Goal: Task Accomplishment & Management: Manage account settings

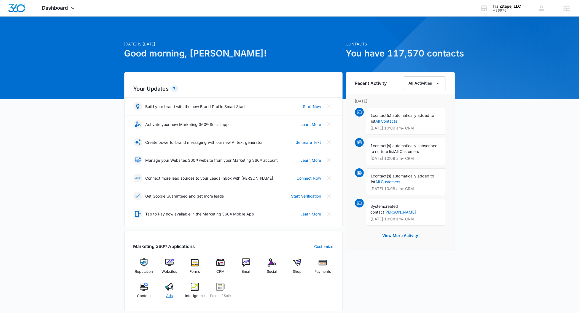
click at [167, 292] on div "Ads" at bounding box center [169, 293] width 21 height 20
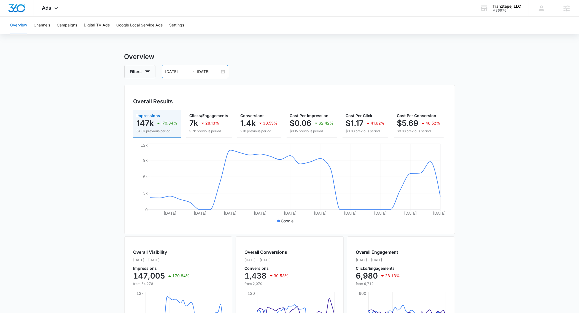
click at [201, 70] on input "[DATE]" at bounding box center [208, 72] width 23 height 6
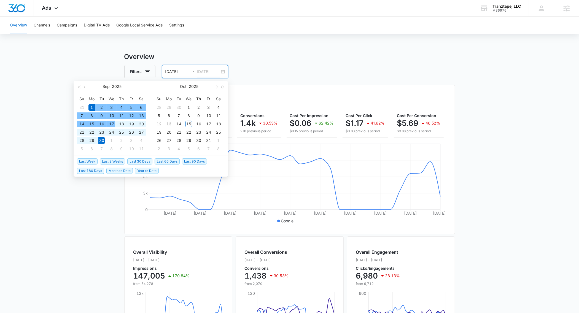
type input "09/30/2025"
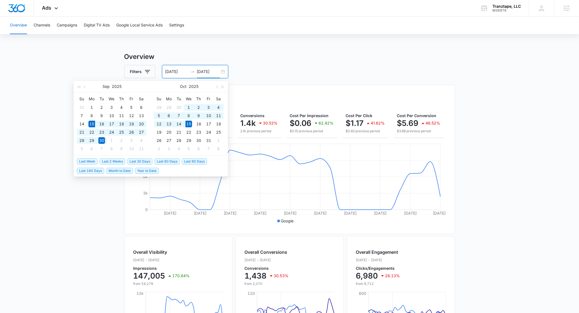
click at [137, 162] on span "Last 30 Days" at bounding box center [139, 162] width 25 height 6
type input "09/15/2025"
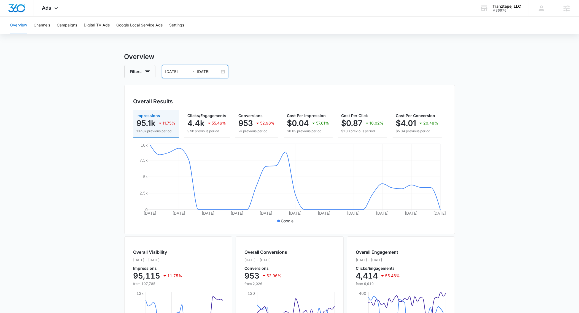
click at [203, 69] on input "10/15/2025" at bounding box center [208, 72] width 23 height 6
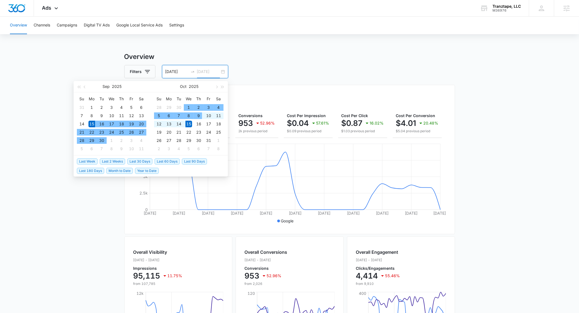
type input "10/15/2025"
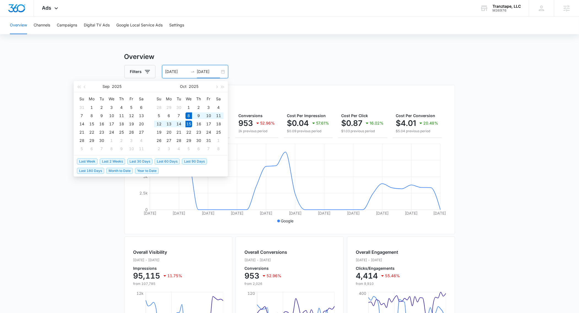
click at [87, 161] on span "Last Week" at bounding box center [87, 162] width 21 height 6
type input "10/08/2025"
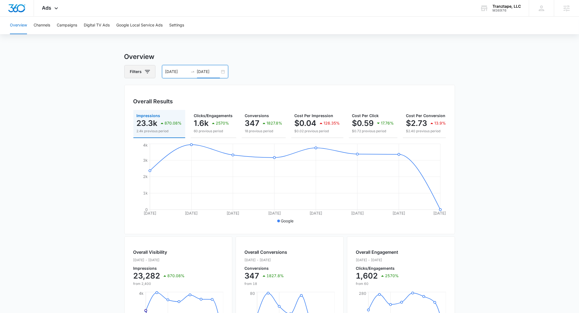
click at [148, 72] on icon "button" at bounding box center [147, 71] width 5 height 3
click at [157, 93] on icon "Clear" at bounding box center [156, 92] width 4 height 4
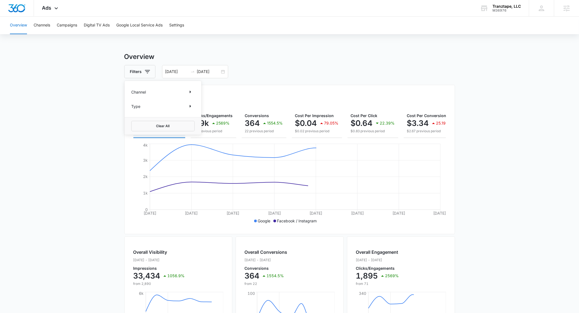
click at [90, 140] on main "Overview Filters Channel Type Clear All 10/08/2025 10/15/2025 Overall Results I…" at bounding box center [289, 250] width 579 height 396
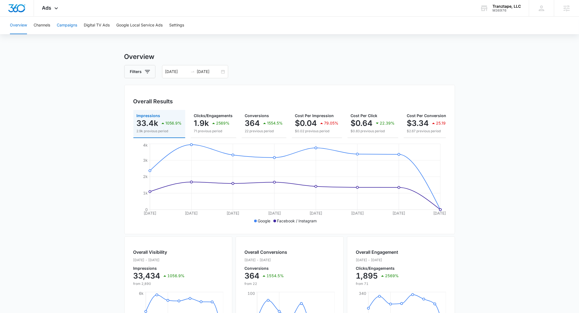
click at [73, 25] on button "Campaigns" at bounding box center [67, 26] width 20 height 18
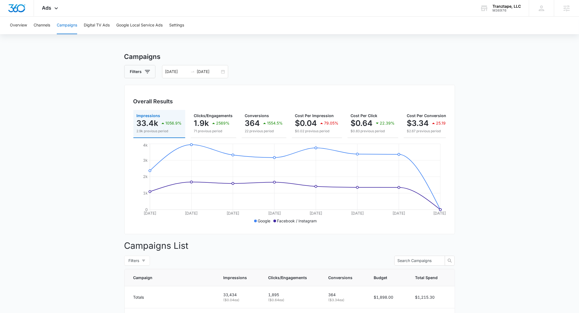
click at [212, 71] on input "10/15/2025" at bounding box center [208, 72] width 23 height 6
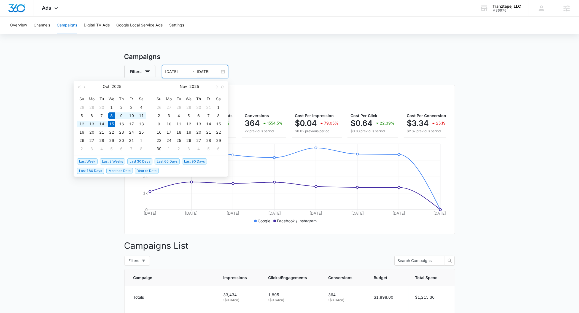
click at [303, 65] on div "Filters 10/08/2025 10/15/2025" at bounding box center [289, 71] width 331 height 13
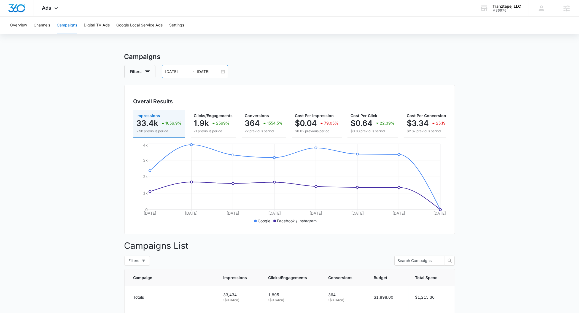
click at [174, 73] on input "10/08/2025" at bounding box center [176, 72] width 23 height 6
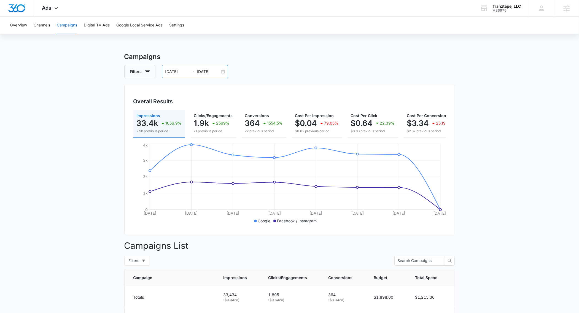
click at [172, 71] on input "10/08/2025" at bounding box center [176, 72] width 23 height 6
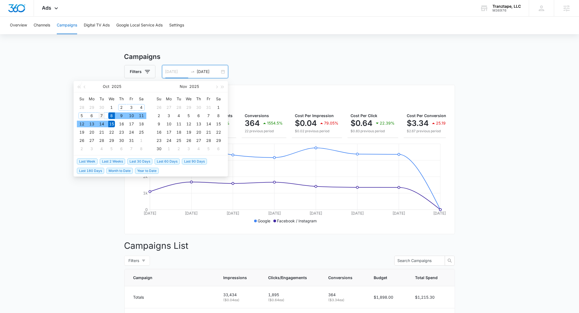
type input "10/07/2025"
click at [103, 114] on div "7" at bounding box center [101, 115] width 7 height 7
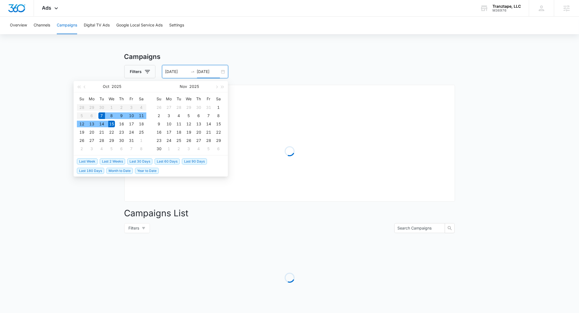
type input "10/15/2025"
click at [295, 50] on div "Overview Channels Campaigns Digital TV Ads Google Local Service Ads Settings Ca…" at bounding box center [289, 178] width 579 height 323
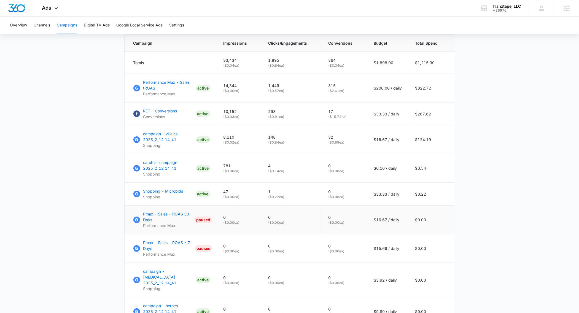
scroll to position [225, 0]
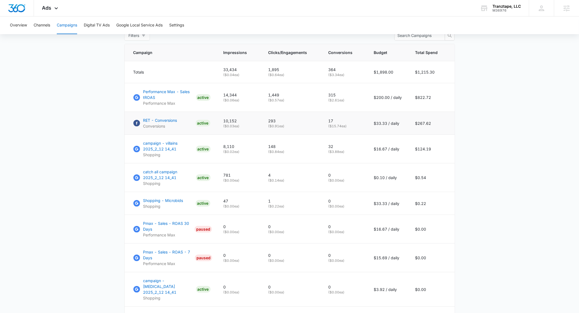
drag, startPoint x: 349, startPoint y: 132, endPoint x: 140, endPoint y: 124, distance: 208.9
click at [140, 124] on tr "RET - Conversions Conversions ACTIVE 10,152 ( $0.03 ea) 293 ( $0.91 ea) 17 ( $1…" at bounding box center [290, 123] width 330 height 23
drag, startPoint x: 94, startPoint y: 165, endPoint x: 136, endPoint y: 162, distance: 42.3
click at [93, 165] on main "Campaigns Filters 10/07/2025 10/15/2025 Overall Results Impressions 33.4k 50.29…" at bounding box center [289, 117] width 579 height 581
drag, startPoint x: 344, startPoint y: 98, endPoint x: 137, endPoint y: 90, distance: 207.5
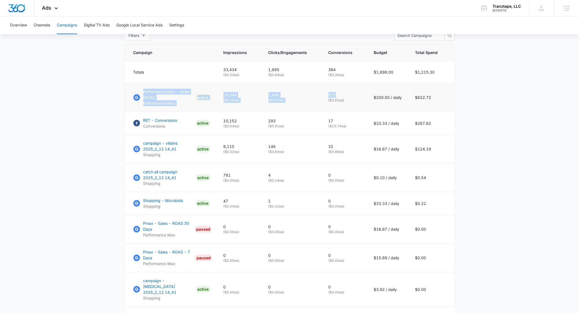
click at [137, 90] on tr "Performance Max - Sales tROAS Performance Max ACTIVE 14,344 ( $0.06 ea) 1,449 (…" at bounding box center [290, 97] width 330 height 29
click at [367, 112] on td "315 ( $2.61 ea)" at bounding box center [344, 97] width 45 height 29
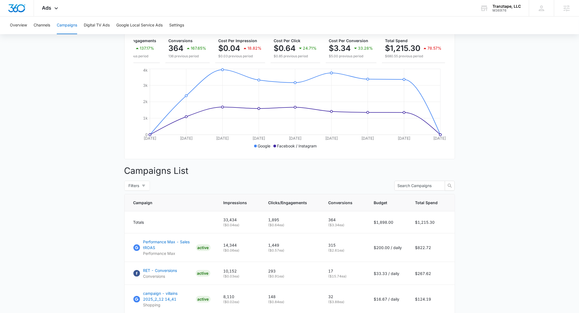
scroll to position [174, 0]
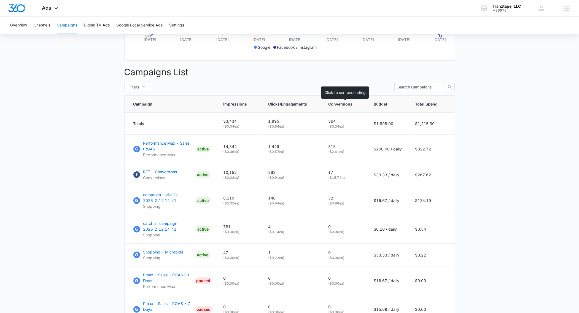
click at [344, 107] on span "Conversions" at bounding box center [341, 104] width 24 height 6
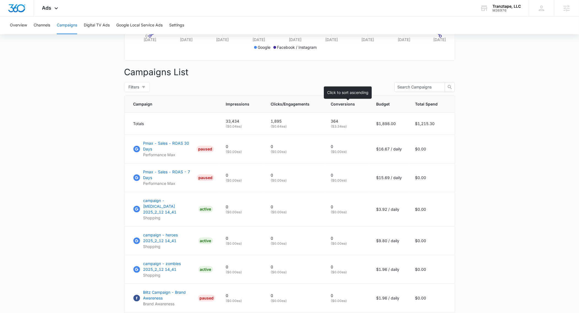
drag, startPoint x: 344, startPoint y: 108, endPoint x: 350, endPoint y: 111, distance: 7.5
click at [344, 107] on span "Conversions" at bounding box center [343, 104] width 24 height 6
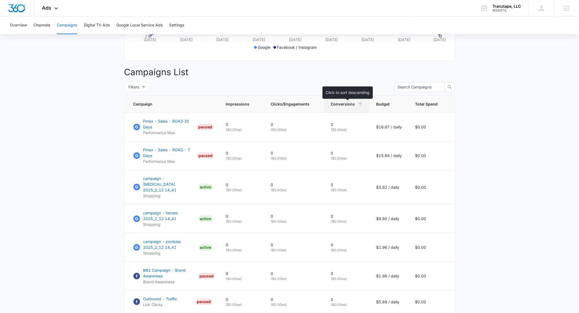
click at [356, 107] on div "Conversions" at bounding box center [347, 104] width 32 height 6
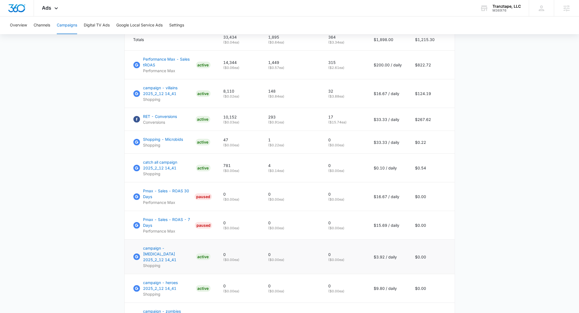
scroll to position [259, 0]
click at [341, 98] on p "( $3.88 ea)" at bounding box center [345, 95] width 32 height 5
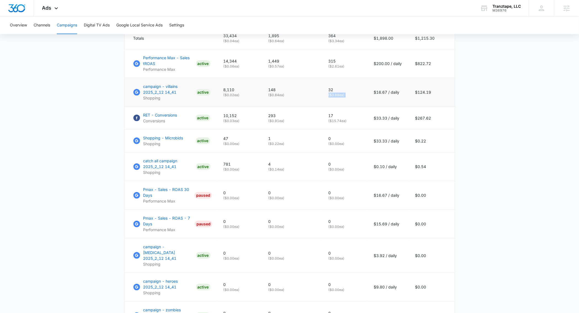
click at [341, 98] on p "( $3.88 ea)" at bounding box center [345, 95] width 32 height 5
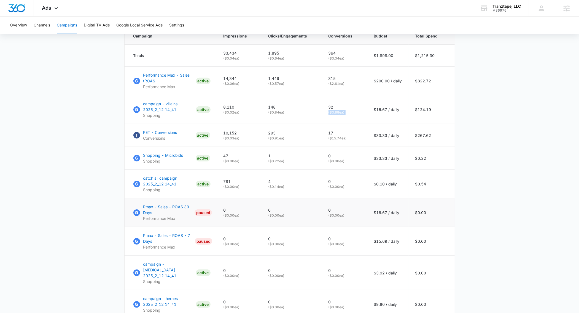
scroll to position [226, 0]
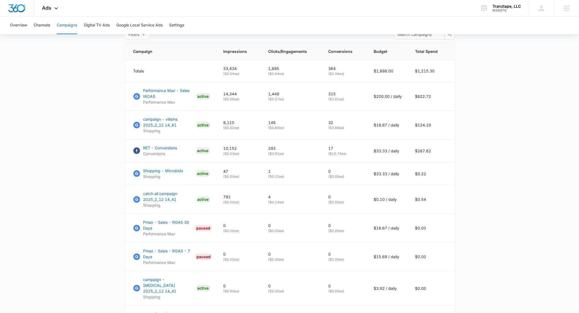
click at [71, 201] on main "Campaigns Filters 10/07/2025 10/15/2025 Overall Results Impressions 33.4k 50.29…" at bounding box center [289, 115] width 579 height 581
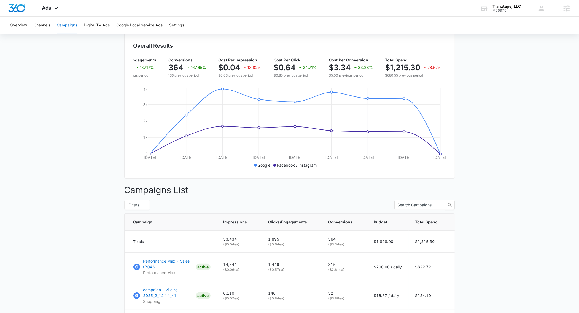
scroll to position [0, 0]
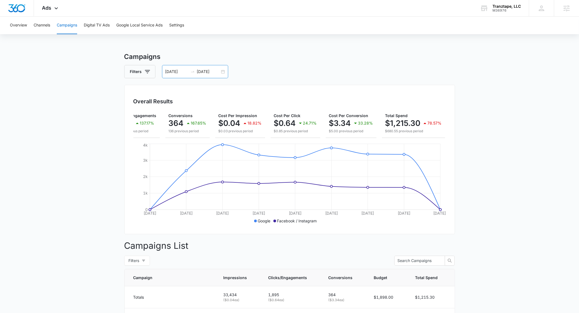
click at [172, 72] on input "10/07/2025" at bounding box center [176, 72] width 23 height 6
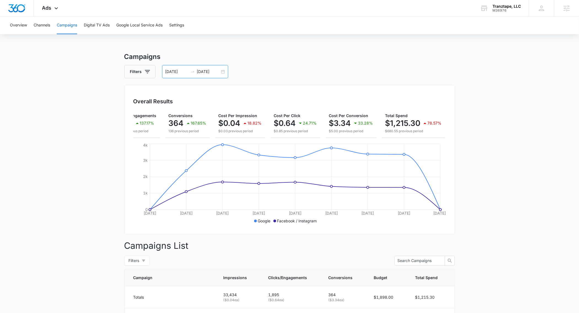
click at [166, 71] on input "10/07/2025" at bounding box center [176, 72] width 23 height 6
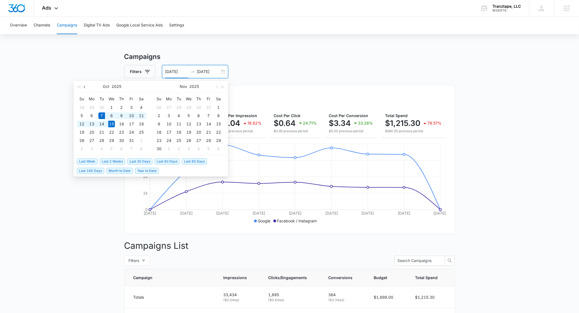
click at [87, 87] on button "button" at bounding box center [85, 86] width 6 height 11
type input "08/01/2025"
click at [133, 107] on div "1" at bounding box center [131, 107] width 7 height 7
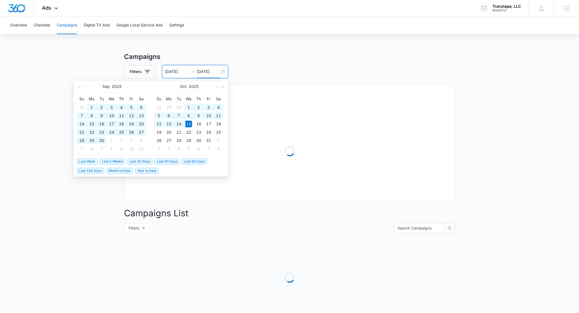
click at [204, 72] on input "10/15/2025" at bounding box center [208, 72] width 23 height 6
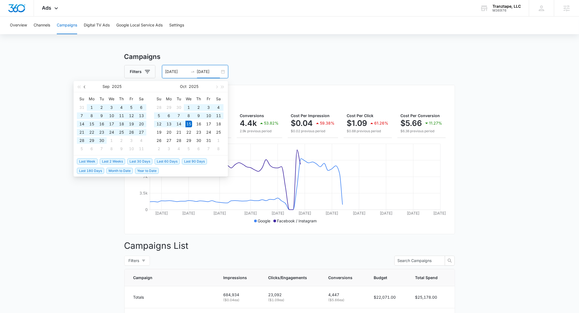
click at [85, 87] on span "button" at bounding box center [85, 86] width 3 height 3
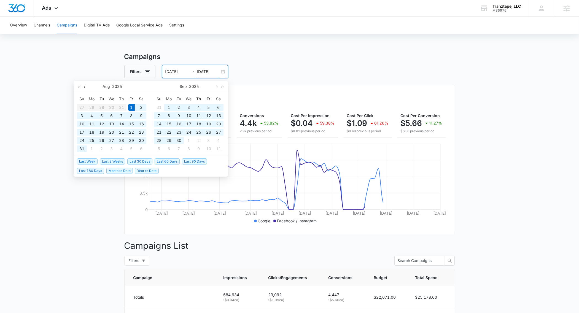
click at [85, 87] on span "button" at bounding box center [85, 86] width 3 height 3
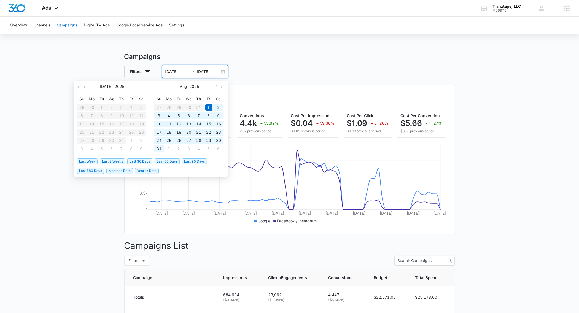
click at [215, 88] on button "button" at bounding box center [216, 86] width 6 height 11
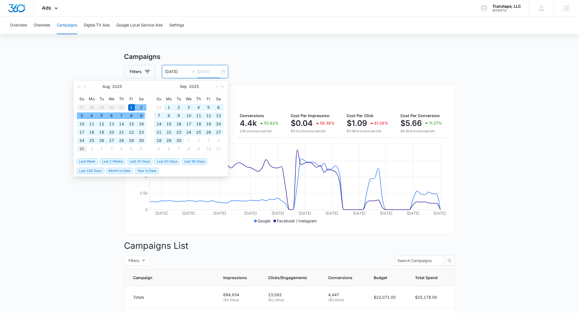
type input "08/31/2025"
click at [82, 147] on div "31" at bounding box center [82, 149] width 7 height 7
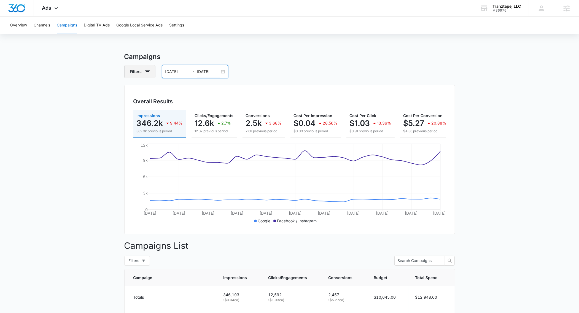
click at [148, 72] on icon "button" at bounding box center [147, 71] width 7 height 7
click at [148, 93] on div "Channel" at bounding box center [162, 92] width 63 height 9
click at [158, 87] on div "Channel Type" at bounding box center [163, 99] width 77 height 36
click at [189, 92] on icon "Show Channel filters" at bounding box center [190, 92] width 7 height 7
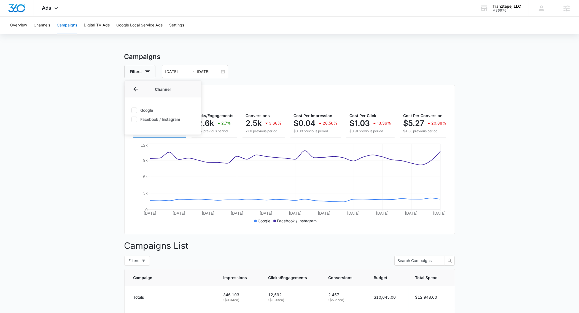
click at [149, 110] on label "Google" at bounding box center [162, 111] width 63 height 6
click at [132, 110] on input "Google" at bounding box center [131, 110] width 0 height 0
checkbox input "true"
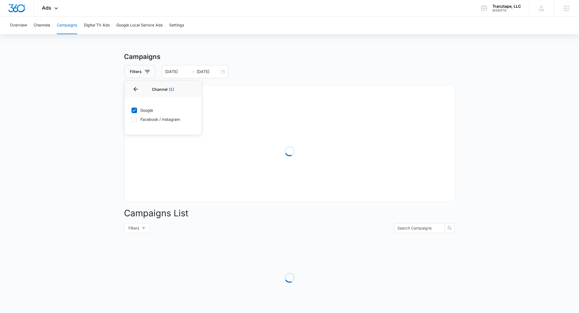
click at [98, 166] on main "Campaigns Filters Channel 1 Channel (1) Google Facebook / Instagram Type Clear …" at bounding box center [289, 195] width 579 height 287
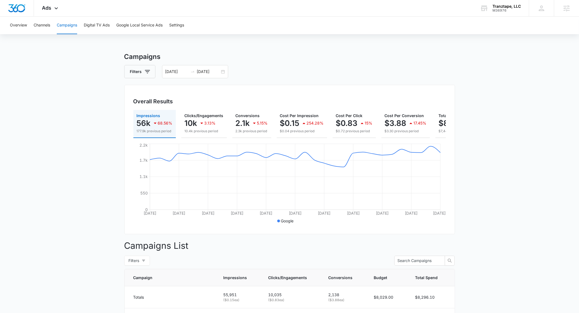
scroll to position [0, 53]
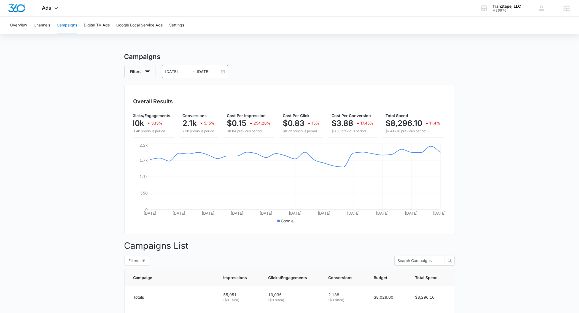
click at [181, 70] on input "08/01/2025" at bounding box center [176, 72] width 23 height 6
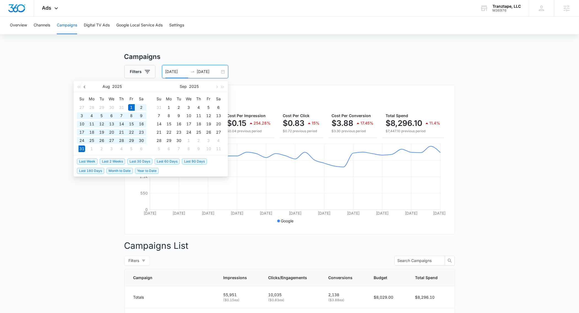
click at [84, 88] on button "button" at bounding box center [85, 86] width 6 height 11
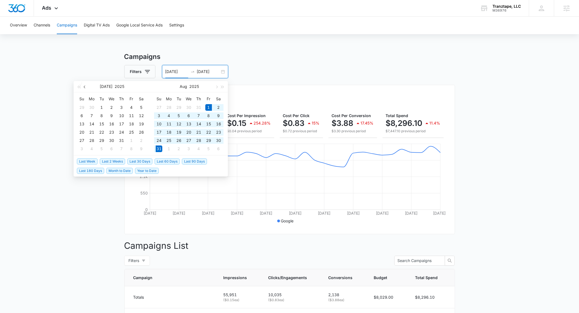
click at [84, 89] on button "button" at bounding box center [85, 86] width 6 height 11
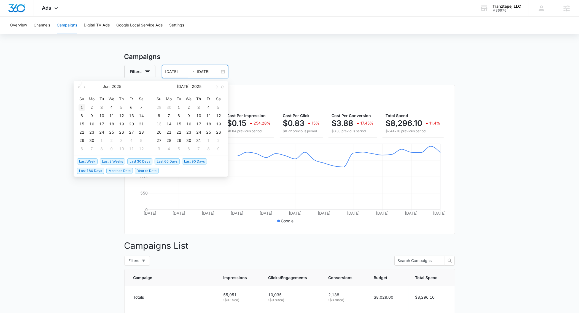
type input "06/01/2025"
click at [82, 107] on div "1" at bounding box center [82, 107] width 7 height 7
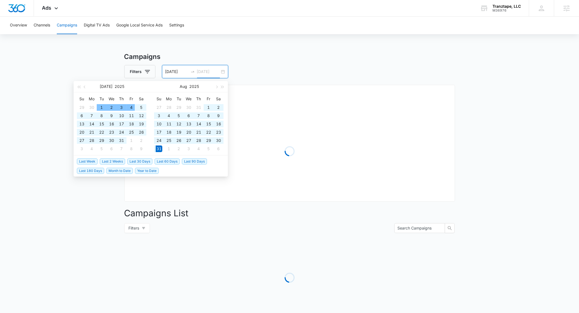
type input "08/31/2025"
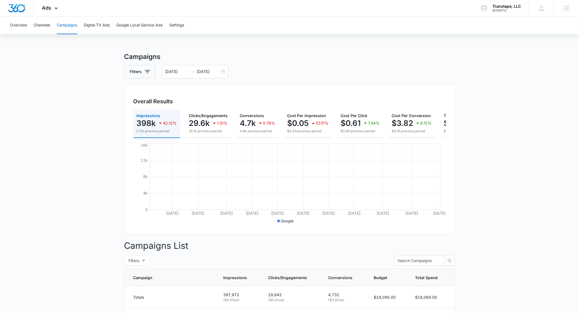
click at [348, 52] on h3 "Campaigns" at bounding box center [289, 57] width 331 height 10
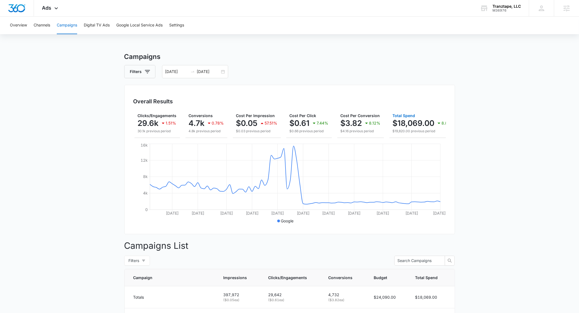
scroll to position [0, 52]
click at [415, 123] on p "$18,069.00" at bounding box center [414, 123] width 42 height 9
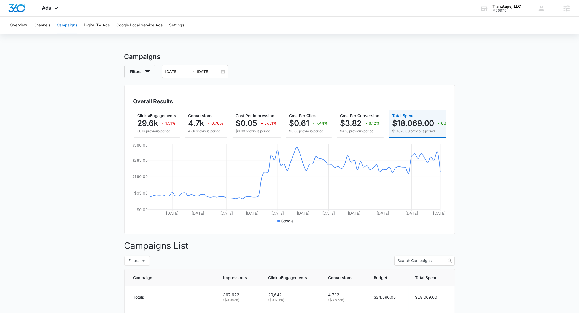
scroll to position [0, 46]
click at [150, 72] on button "Filters" at bounding box center [139, 71] width 31 height 13
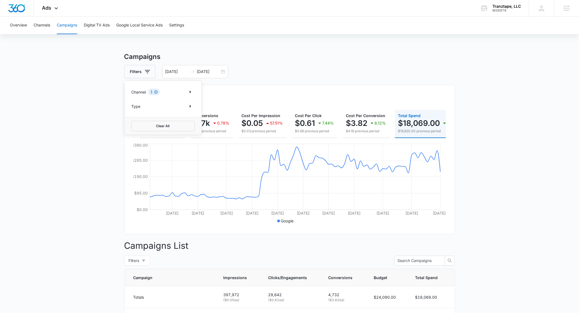
click at [157, 93] on icon "Clear" at bounding box center [156, 92] width 4 height 4
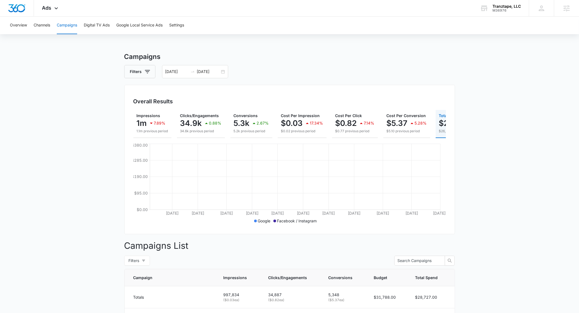
click at [315, 66] on div "Filters 06/01/2025 08/31/2025" at bounding box center [289, 71] width 331 height 13
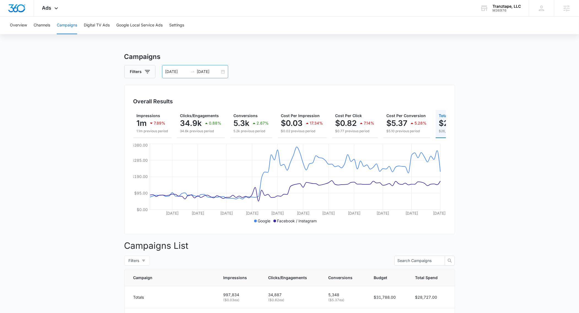
click at [175, 68] on div "06/01/2025 08/31/2025" at bounding box center [195, 71] width 66 height 13
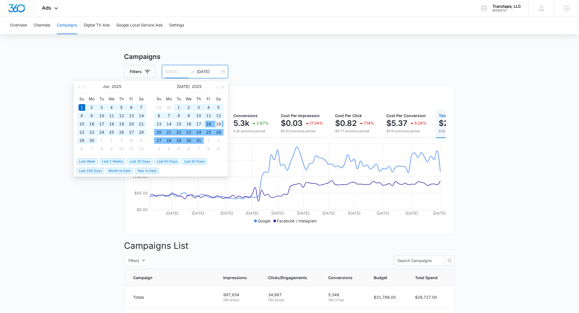
type input "07/19/2025"
click at [220, 124] on div "19" at bounding box center [218, 124] width 7 height 7
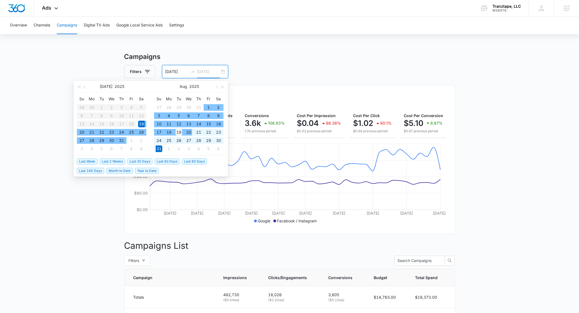
type input "08/19/2025"
click at [179, 134] on div "19" at bounding box center [179, 132] width 7 height 7
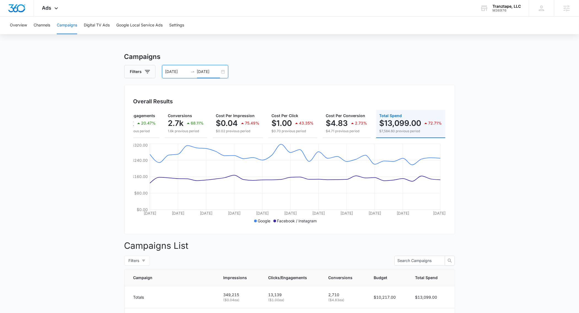
scroll to position [0, 79]
click at [172, 72] on input "07/19/2025" at bounding box center [176, 72] width 23 height 6
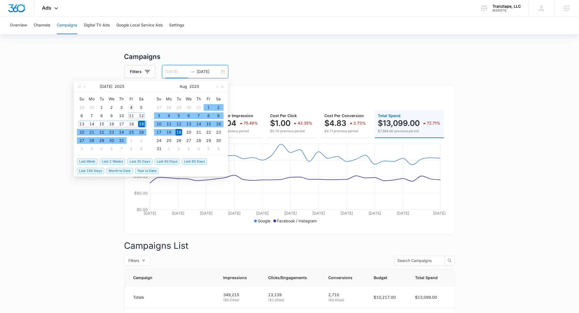
type input "07/04/2025"
click at [132, 109] on div "4" at bounding box center [131, 107] width 7 height 7
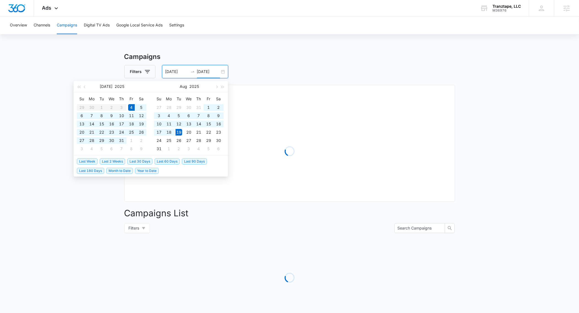
type input "08/19/2025"
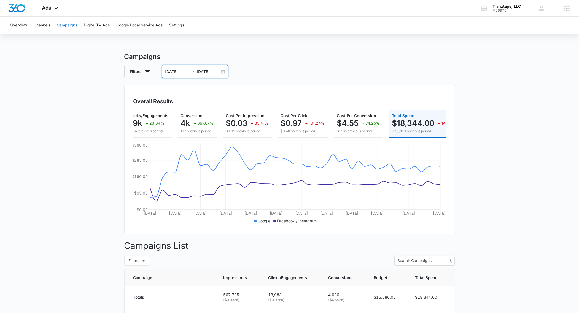
scroll to position [0, 58]
click at [423, 124] on p "$18,344.00" at bounding box center [412, 123] width 42 height 9
click at [177, 73] on input "07/04/2025" at bounding box center [176, 72] width 23 height 6
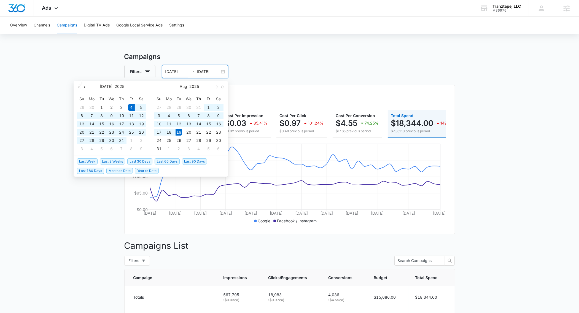
click at [85, 89] on button "button" at bounding box center [85, 86] width 6 height 11
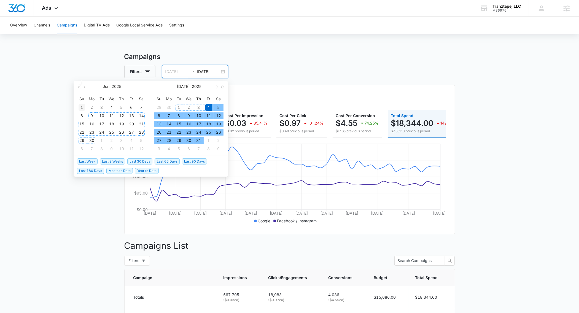
type input "06/01/2025"
click at [84, 108] on div "1" at bounding box center [82, 107] width 7 height 7
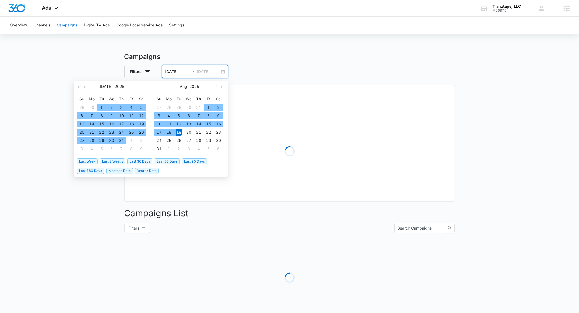
type input "08/19/2025"
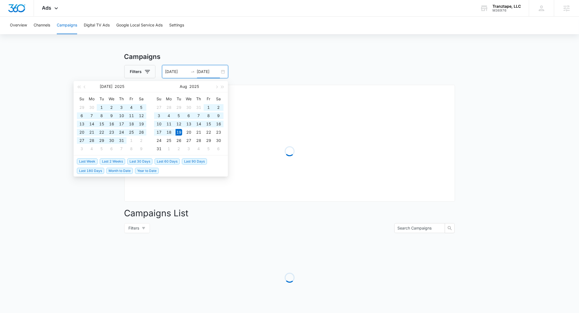
click at [514, 108] on main "Campaigns Filters 06/01/2025 08/19/2025 Overall Results Loading Campaigns List …" at bounding box center [289, 195] width 579 height 287
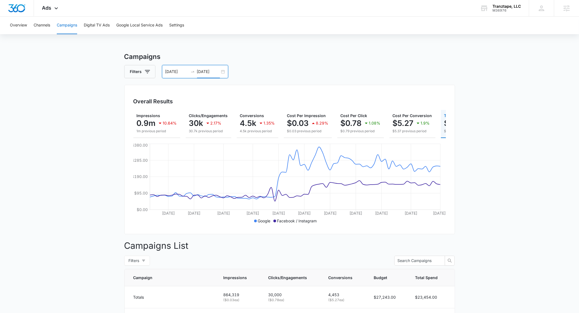
click at [182, 72] on input "06/01/2025" at bounding box center [176, 72] width 23 height 6
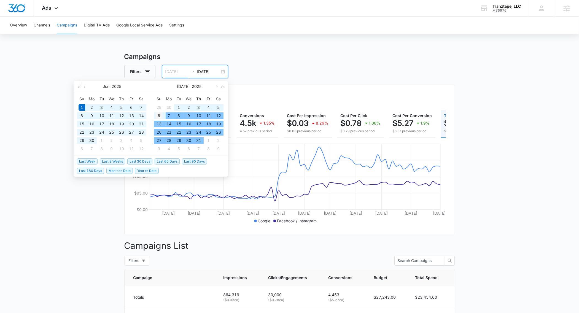
type input "07/06/2025"
click at [161, 116] on div "6" at bounding box center [159, 115] width 7 height 7
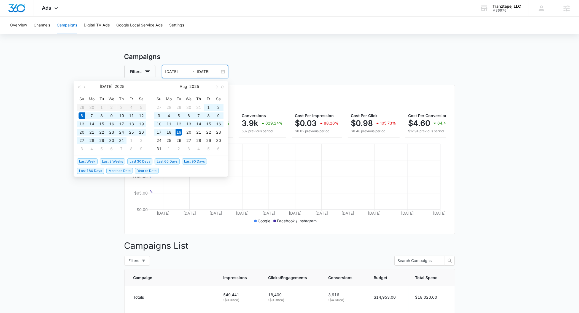
click at [206, 70] on input "08/19/2025" at bounding box center [208, 72] width 23 height 6
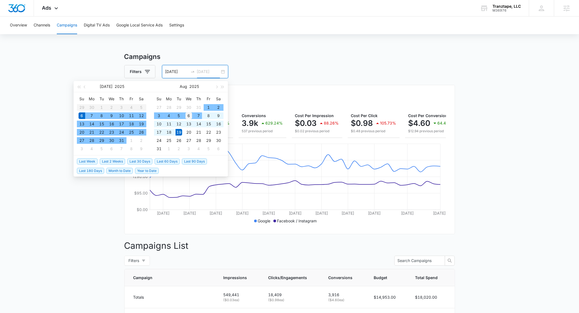
type input "08/06/2025"
click at [191, 116] on div "6" at bounding box center [189, 115] width 7 height 7
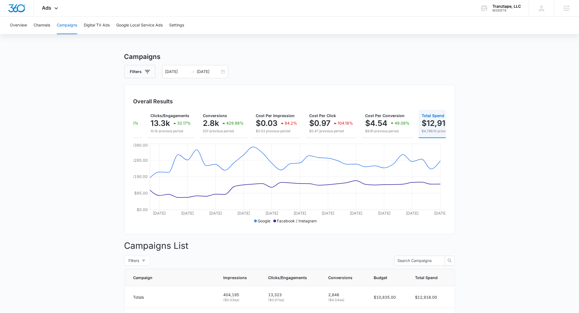
scroll to position [0, 0]
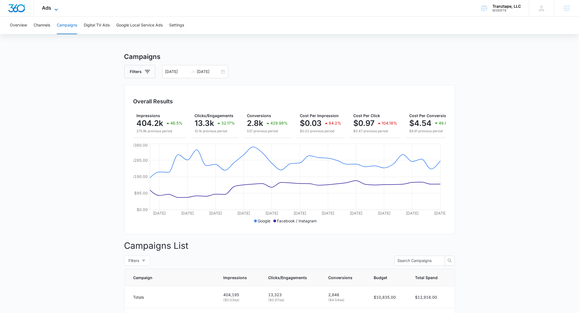
click at [50, 10] on span "Ads" at bounding box center [46, 8] width 9 height 6
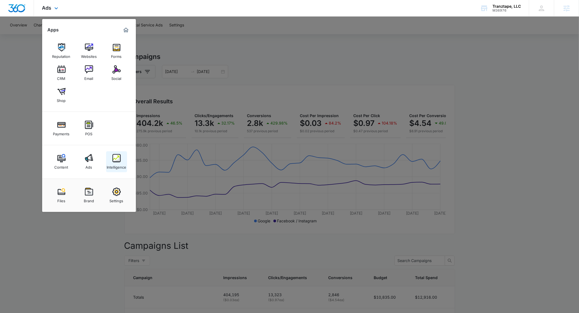
click at [122, 160] on link "Intelligence" at bounding box center [116, 161] width 21 height 21
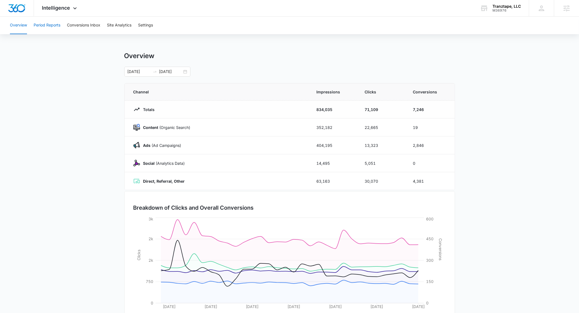
click at [53, 28] on button "Period Reports" at bounding box center [47, 26] width 27 height 18
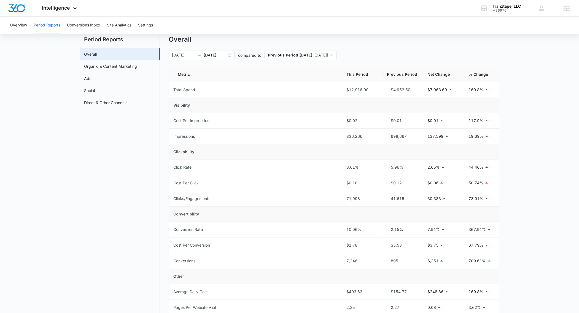
scroll to position [17, 0]
click at [476, 263] on p "709.61%" at bounding box center [477, 261] width 17 height 6
click at [91, 77] on link "Ads" at bounding box center [87, 78] width 7 height 6
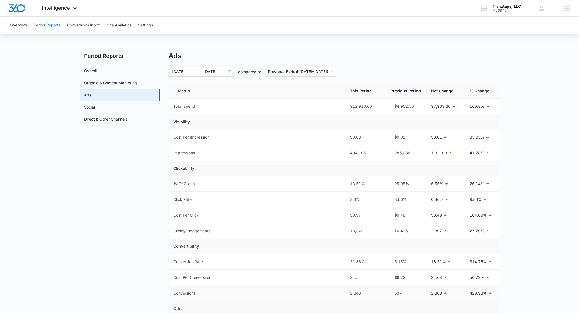
click at [475, 296] on p "429.98%" at bounding box center [478, 293] width 17 height 6
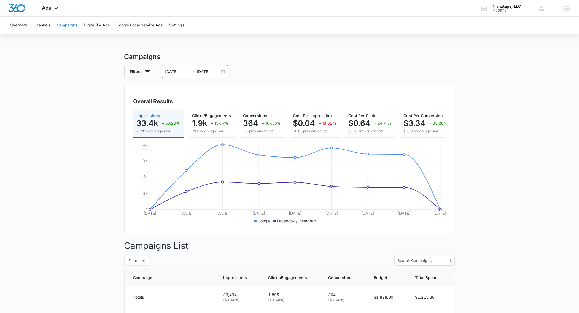
click at [174, 70] on input "10/07/2025" at bounding box center [176, 72] width 23 height 6
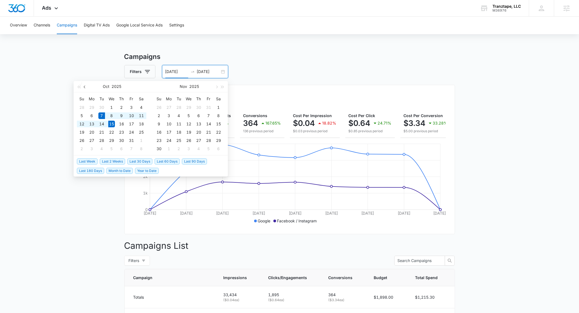
click at [85, 87] on span "button" at bounding box center [85, 86] width 3 height 3
type input "[DATE]"
click at [103, 106] on div "2" at bounding box center [101, 107] width 7 height 7
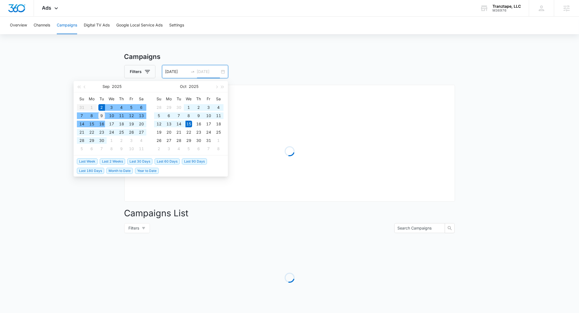
type input "09/09/2025"
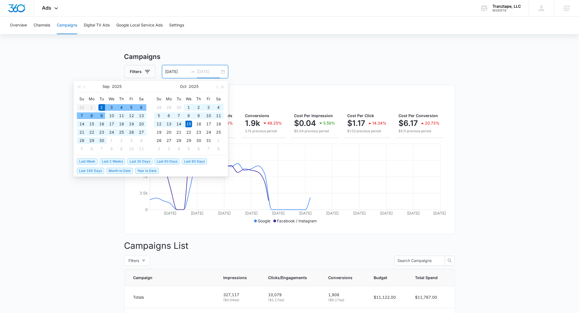
click at [103, 116] on div "9" at bounding box center [101, 115] width 7 height 7
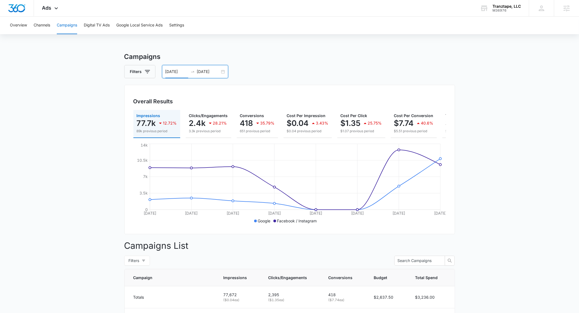
click at [174, 73] on input "09/02/2025" at bounding box center [176, 72] width 23 height 6
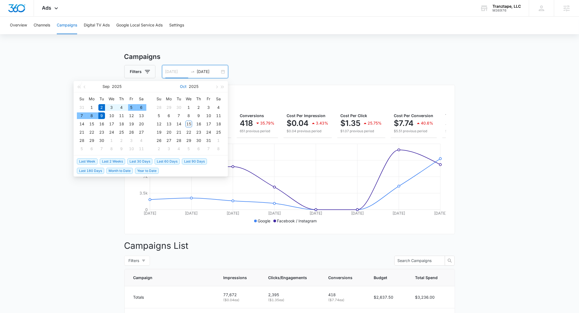
type input "09/02/2025"
click at [203, 72] on input "09/09/2025" at bounding box center [208, 72] width 23 height 6
type input "09/23/2025"
click at [103, 130] on div "23" at bounding box center [101, 132] width 7 height 7
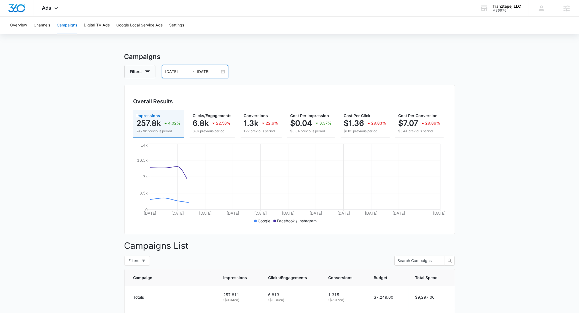
click at [182, 72] on input "09/02/2025" at bounding box center [176, 72] width 23 height 6
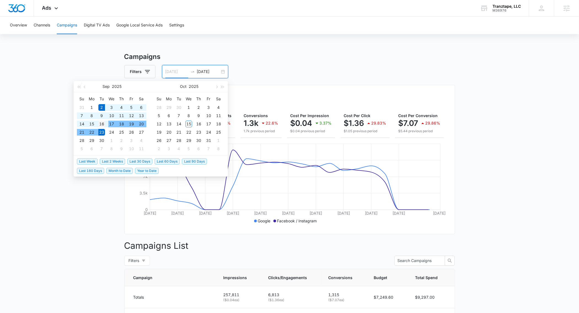
type input "09/16/2025"
click at [104, 122] on div "16" at bounding box center [101, 124] width 7 height 7
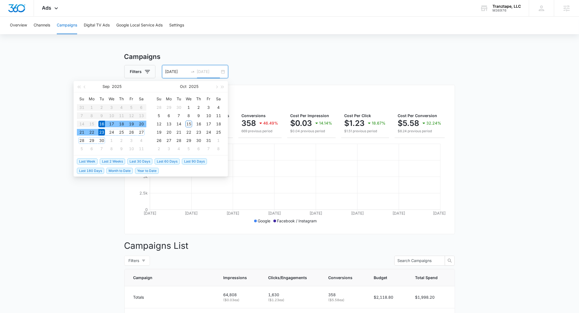
type input "09/23/2025"
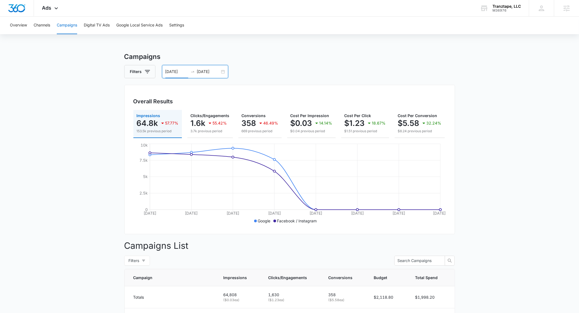
click at [181, 73] on input "09/16/2025" at bounding box center [176, 72] width 23 height 6
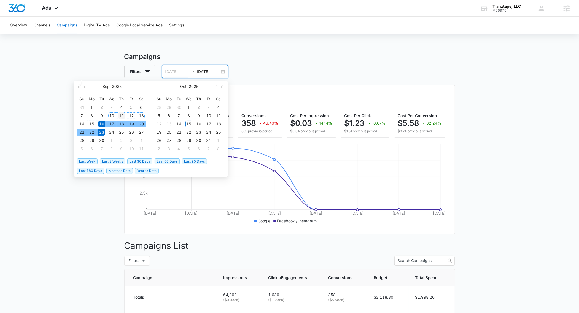
type input "09/11/2025"
click at [121, 117] on div "11" at bounding box center [121, 115] width 7 height 7
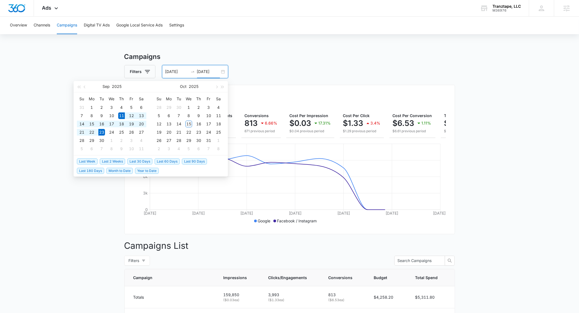
click at [330, 68] on div "Filters 09/11/2025 09/23/2025" at bounding box center [289, 71] width 331 height 13
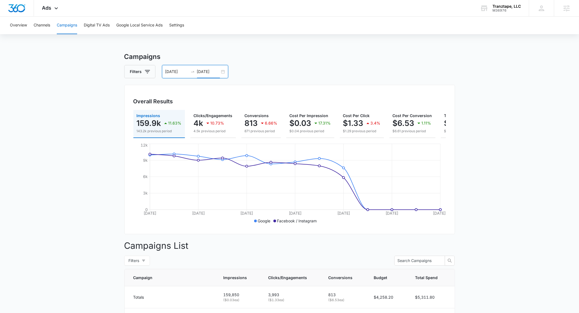
click at [208, 70] on input "09/23/2025" at bounding box center [208, 72] width 23 height 6
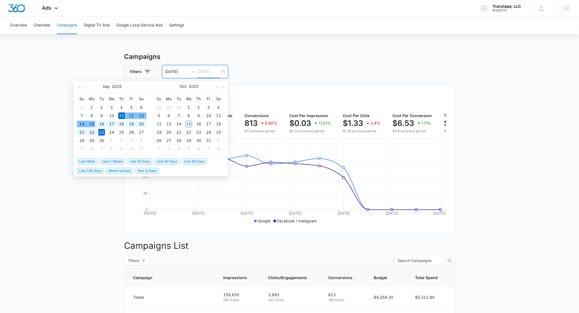
type input "09/18/2025"
click at [125, 124] on td "18" at bounding box center [122, 124] width 10 height 8
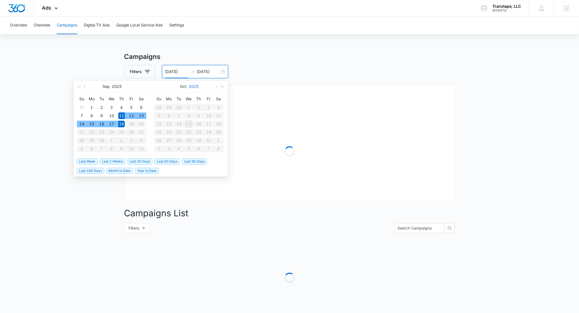
type input "09/11/2025"
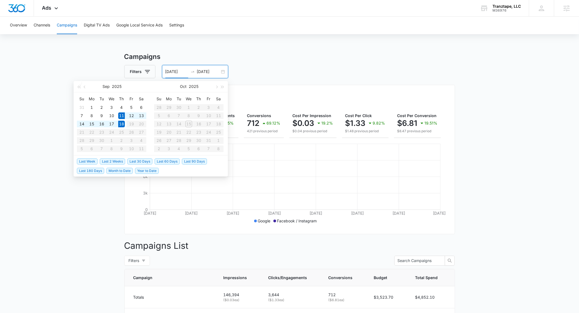
click at [328, 65] on div "Filters 09/11/2025 09/18/2025" at bounding box center [289, 71] width 331 height 13
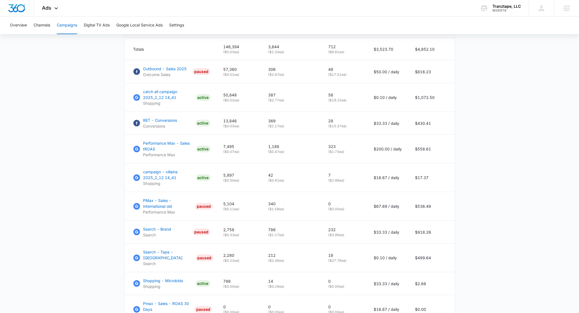
scroll to position [243, 0]
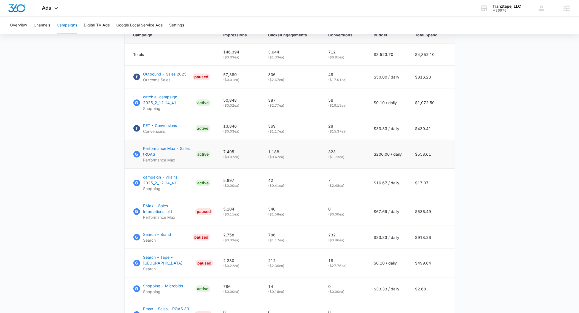
click at [334, 160] on p "( $1.73 ea)" at bounding box center [345, 157] width 32 height 5
click at [342, 108] on p "( $19.15 ea)" at bounding box center [345, 105] width 32 height 5
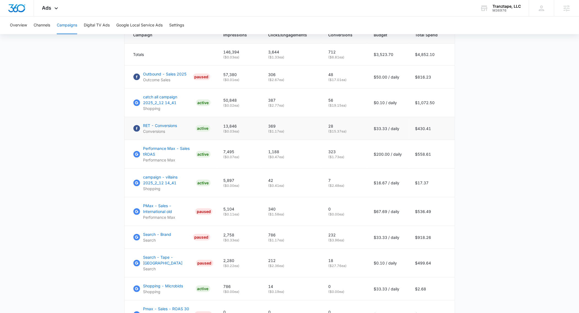
click at [343, 134] on p "( $15.37 ea)" at bounding box center [345, 131] width 32 height 5
click at [342, 82] on p "( $17.01 ea)" at bounding box center [345, 79] width 32 height 5
click at [341, 82] on p "( $17.01 ea)" at bounding box center [345, 79] width 32 height 5
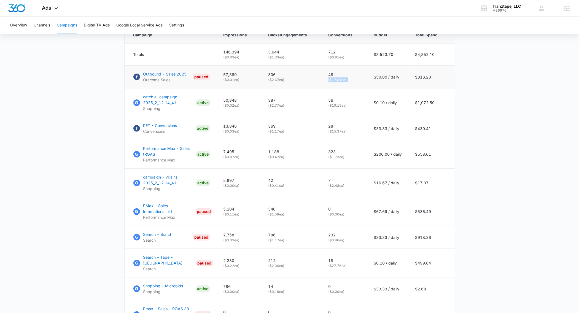
click at [340, 82] on p "( $17.01 ea)" at bounding box center [345, 79] width 32 height 5
click at [339, 134] on p "( $15.37 ea)" at bounding box center [345, 131] width 32 height 5
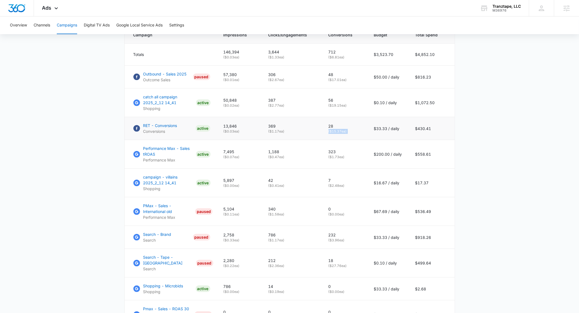
click at [339, 134] on p "( $15.37 ea)" at bounding box center [345, 131] width 32 height 5
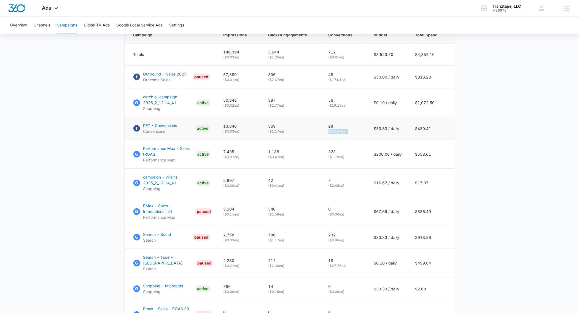
click at [339, 134] on p "( $15.37 ea)" at bounding box center [345, 131] width 32 height 5
click at [340, 134] on p "( $15.37 ea)" at bounding box center [345, 131] width 32 height 5
click at [341, 134] on p "( $15.37 ea)" at bounding box center [345, 131] width 32 height 5
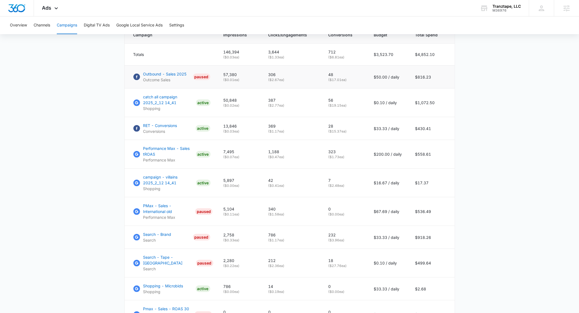
click at [340, 82] on p "( $17.01 ea)" at bounding box center [345, 79] width 32 height 5
click at [342, 134] on p "( $15.37 ea)" at bounding box center [345, 131] width 32 height 5
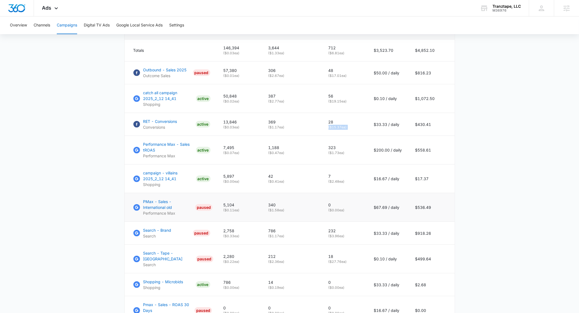
scroll to position [297, 0]
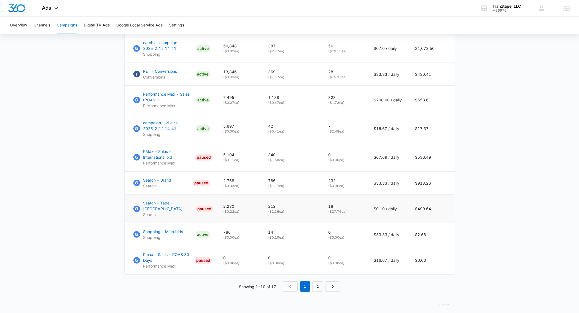
click at [343, 214] on p "( $27.76 ea)" at bounding box center [345, 211] width 32 height 5
click at [339, 214] on p "( $27.76 ea)" at bounding box center [345, 211] width 32 height 5
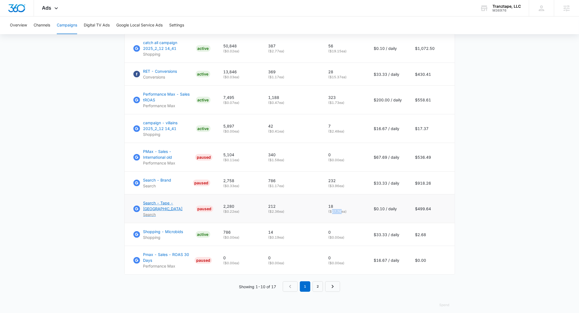
click at [174, 210] on p "Search - Tape - USA" at bounding box center [168, 206] width 50 height 12
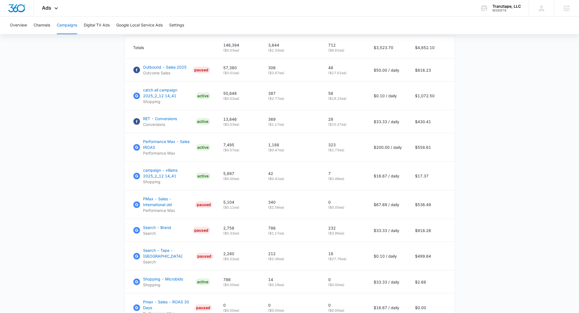
scroll to position [235, 0]
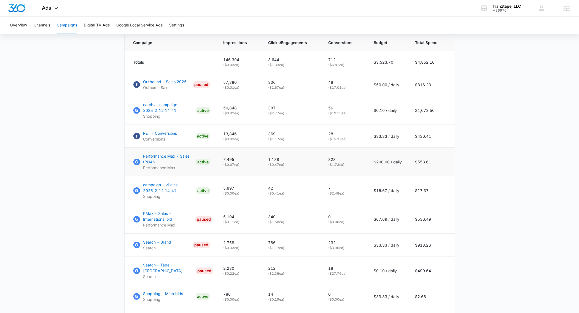
drag, startPoint x: 434, startPoint y: 170, endPoint x: 290, endPoint y: 169, distance: 143.7
click at [290, 169] on tr "Performance Max - Sales tROAS Performance Max ACTIVE 7,495 ( $0.07 ea) 1,188 ( …" at bounding box center [290, 162] width 330 height 29
click at [345, 167] on p "( $1.73 ea)" at bounding box center [345, 164] width 32 height 5
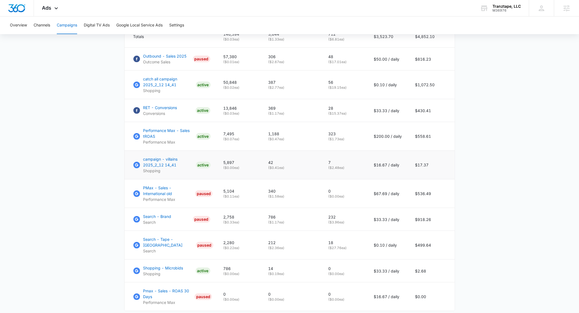
scroll to position [279, 0]
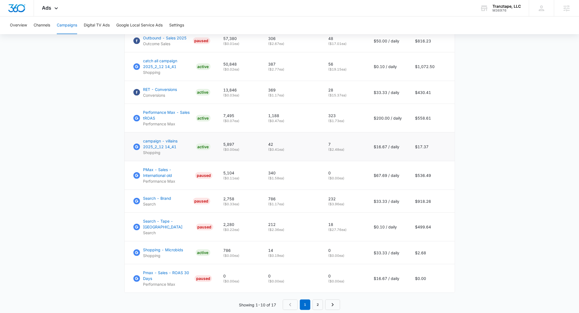
click at [337, 152] on p "( $2.48 ea)" at bounding box center [345, 149] width 32 height 5
click at [157, 147] on p "campaign - villains 2025_2_12 14_41" at bounding box center [168, 144] width 50 height 12
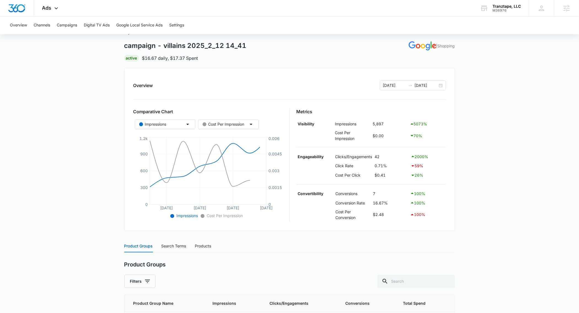
scroll to position [72, 0]
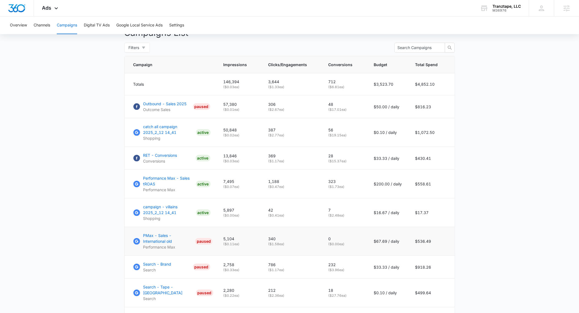
scroll to position [224, 0]
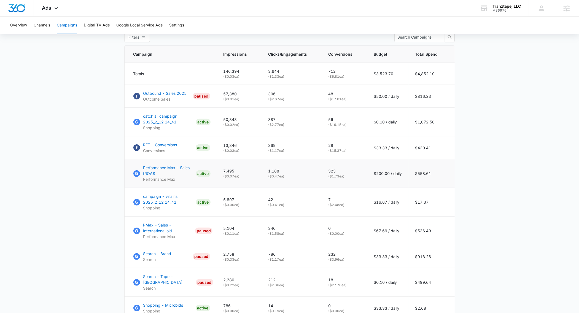
click at [280, 179] on p "( $0.47 ea)" at bounding box center [292, 176] width 47 height 5
click at [272, 208] on p "( $0.41 ea)" at bounding box center [292, 205] width 47 height 5
drag, startPoint x: 281, startPoint y: 182, endPoint x: 272, endPoint y: 181, distance: 8.8
click at [272, 179] on p "( $0.47 ea)" at bounding box center [292, 176] width 47 height 5
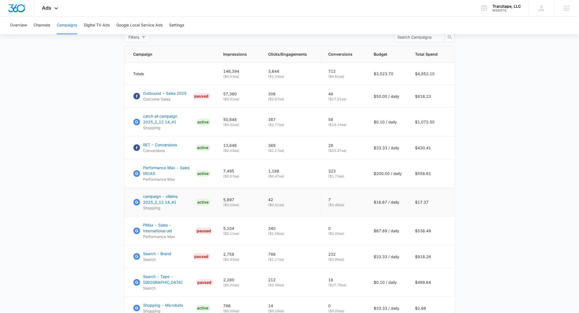
click at [275, 208] on p "( $0.41 ea)" at bounding box center [292, 205] width 47 height 5
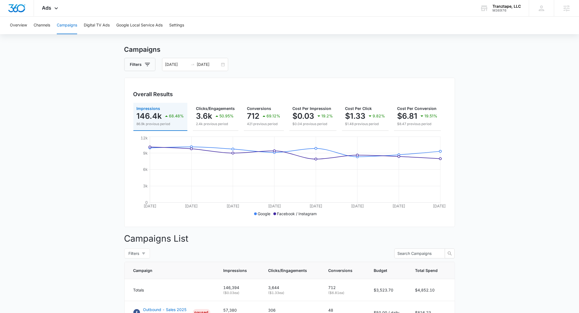
scroll to position [0, 0]
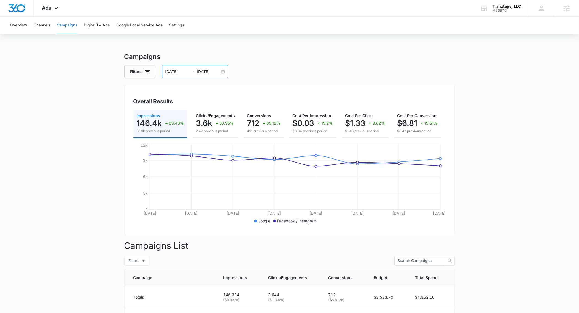
click at [181, 73] on input "09/11/2025" at bounding box center [176, 72] width 23 height 6
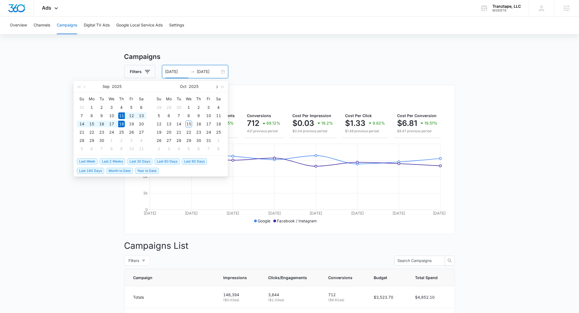
click at [215, 88] on button "button" at bounding box center [216, 86] width 6 height 11
click at [85, 89] on button "button" at bounding box center [85, 86] width 6 height 11
click at [431, 59] on h3 "Campaigns" at bounding box center [289, 57] width 331 height 10
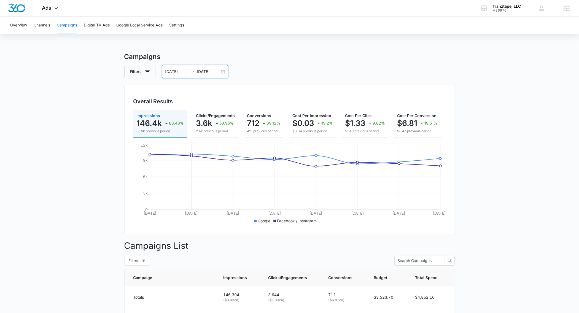
click at [176, 71] on input "09/11/2025" at bounding box center [176, 72] width 23 height 6
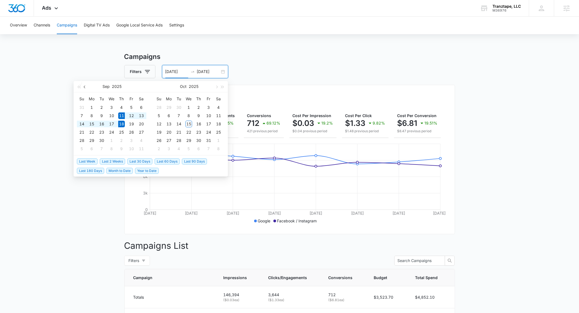
click at [85, 89] on button "button" at bounding box center [85, 86] width 6 height 11
type input "09/01/2025"
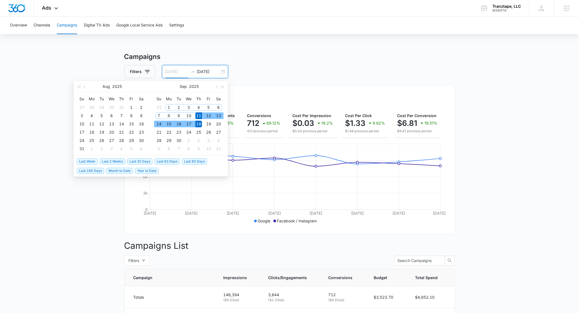
click at [171, 108] on div "1" at bounding box center [169, 107] width 7 height 7
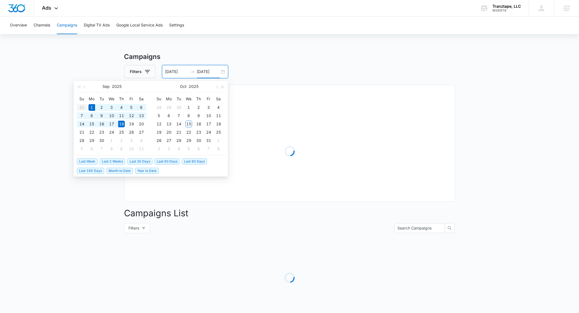
click at [207, 71] on input "09/18/2025" at bounding box center [208, 72] width 23 height 6
type input "09/30/2025"
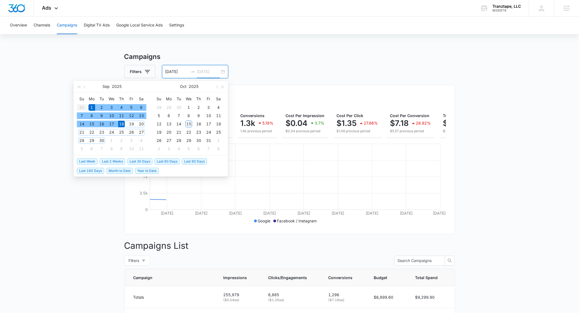
click at [100, 139] on div "30" at bounding box center [101, 140] width 7 height 7
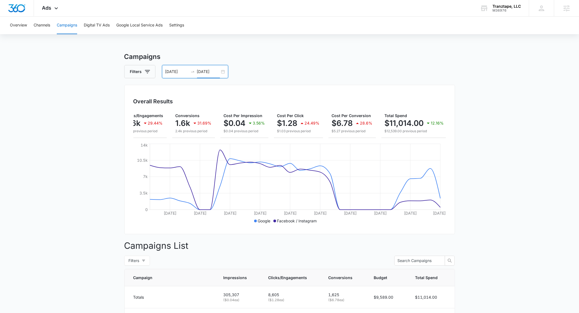
scroll to position [0, 71]
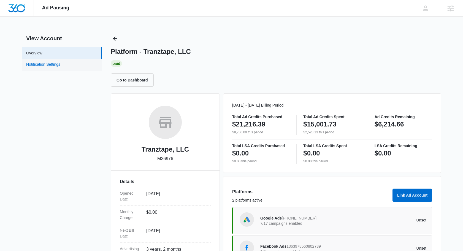
click at [60, 68] on link "Notification Settings" at bounding box center [43, 64] width 34 height 7
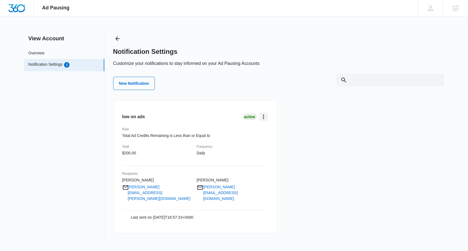
click at [264, 117] on icon "card.dropdown.label" at bounding box center [263, 116] width 7 height 7
click at [270, 131] on div "Edit" at bounding box center [274, 132] width 16 height 4
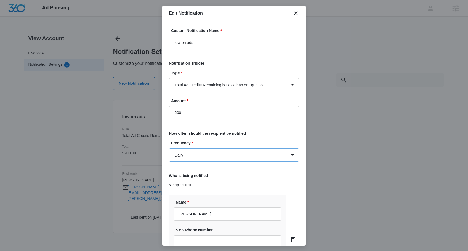
type input "$200.00"
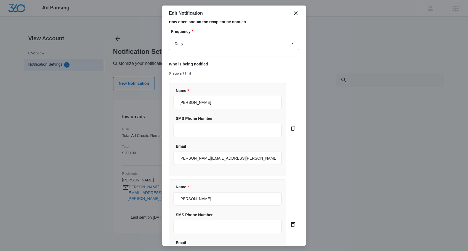
scroll to position [180, 0]
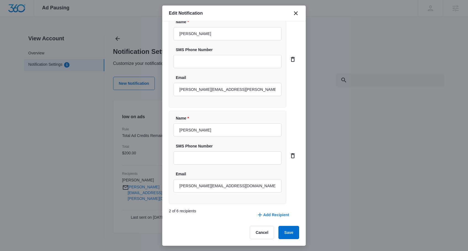
click at [260, 214] on button "Add Recipient" at bounding box center [273, 214] width 44 height 13
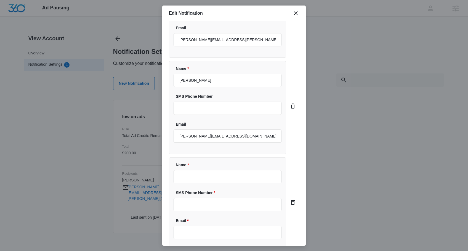
scroll to position [230, 0]
click at [189, 228] on input "Email *" at bounding box center [227, 231] width 108 height 13
type input "mich"
click at [296, 12] on icon "close" at bounding box center [295, 13] width 7 height 7
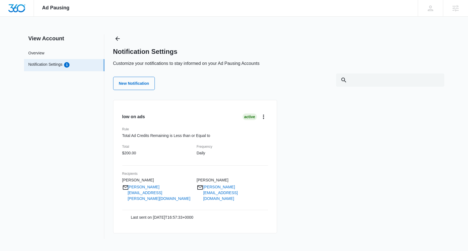
click at [347, 125] on div "low on ads Active Rule Total Ad Credits Remaining is Less than or Equal to Tota…" at bounding box center [278, 169] width 331 height 139
